Goal: Task Accomplishment & Management: Manage account settings

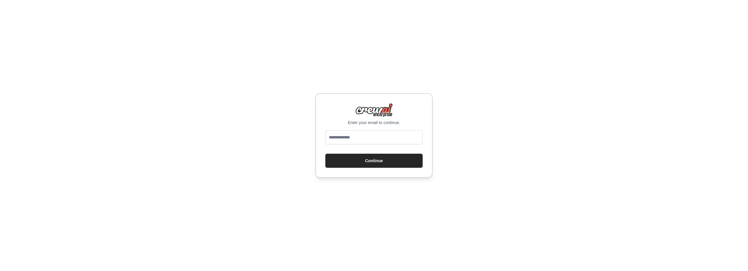
type input "**********"
click at [372, 162] on button "Continue" at bounding box center [374, 161] width 97 height 14
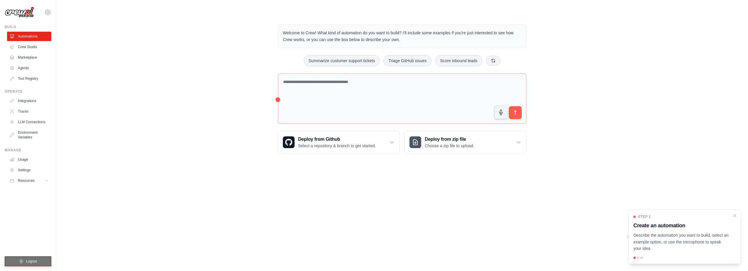
click at [26, 259] on button "Logout" at bounding box center [28, 261] width 47 height 10
